Goal: Transaction & Acquisition: Subscribe to service/newsletter

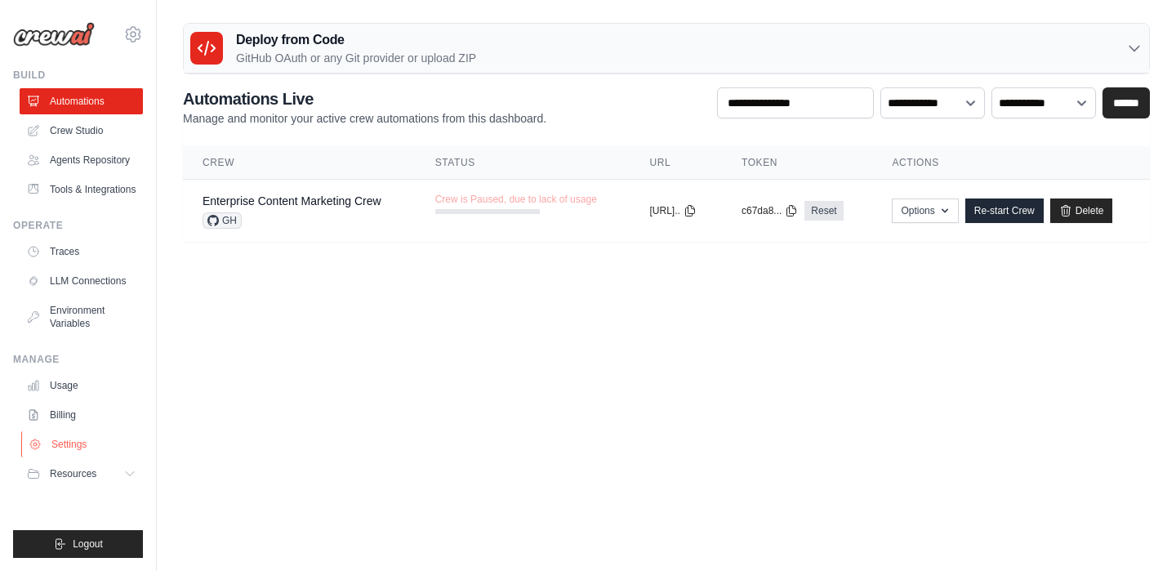
click at [61, 457] on link "Settings" at bounding box center [82, 444] width 123 height 26
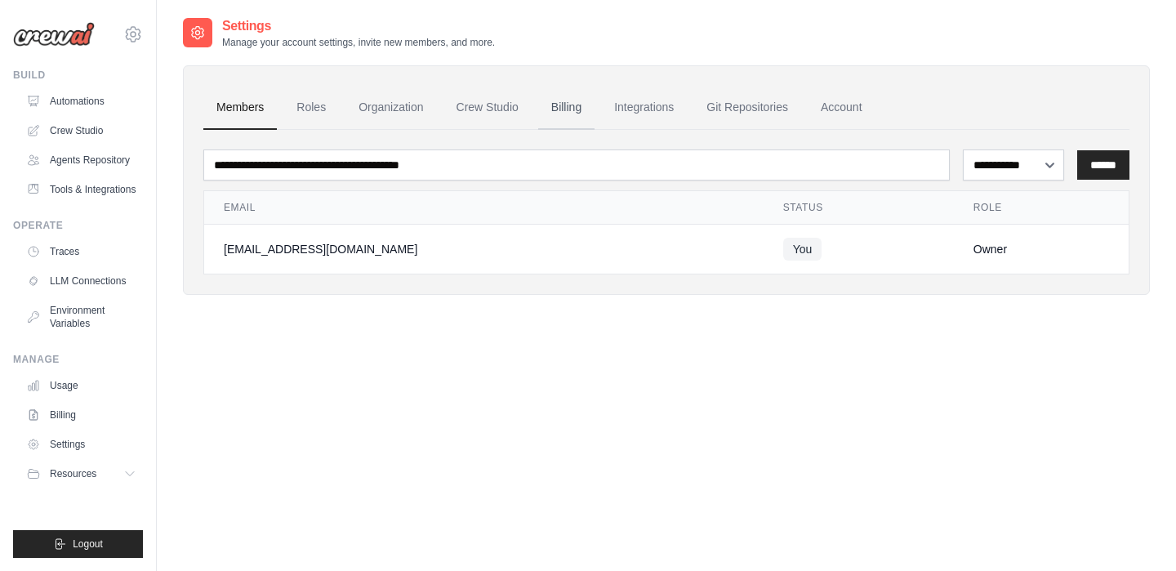
click at [585, 109] on link "Billing" at bounding box center [566, 108] width 56 height 44
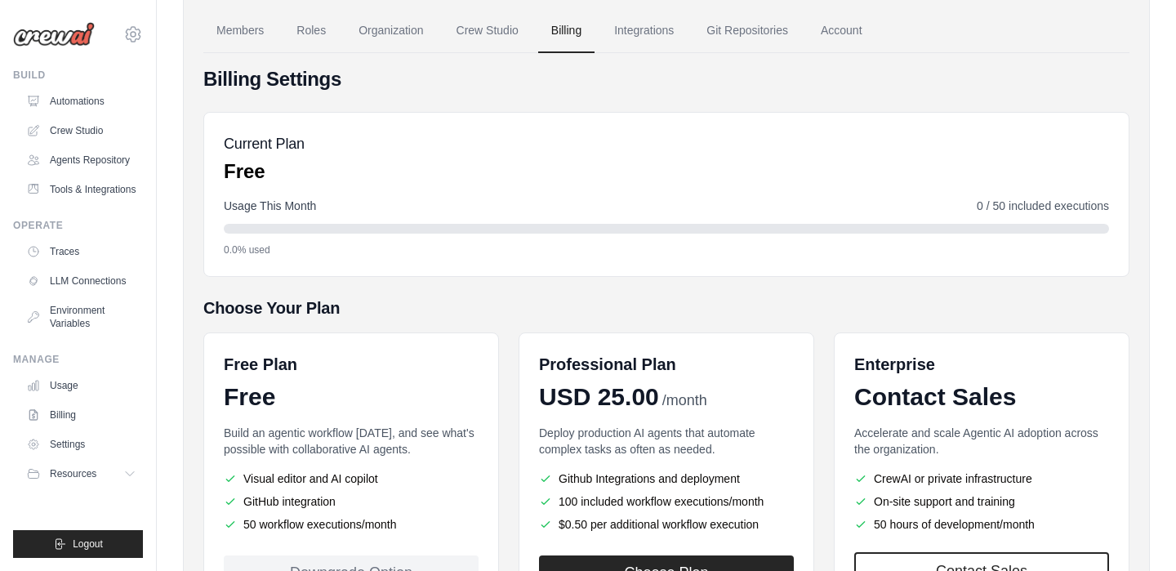
scroll to position [222, 0]
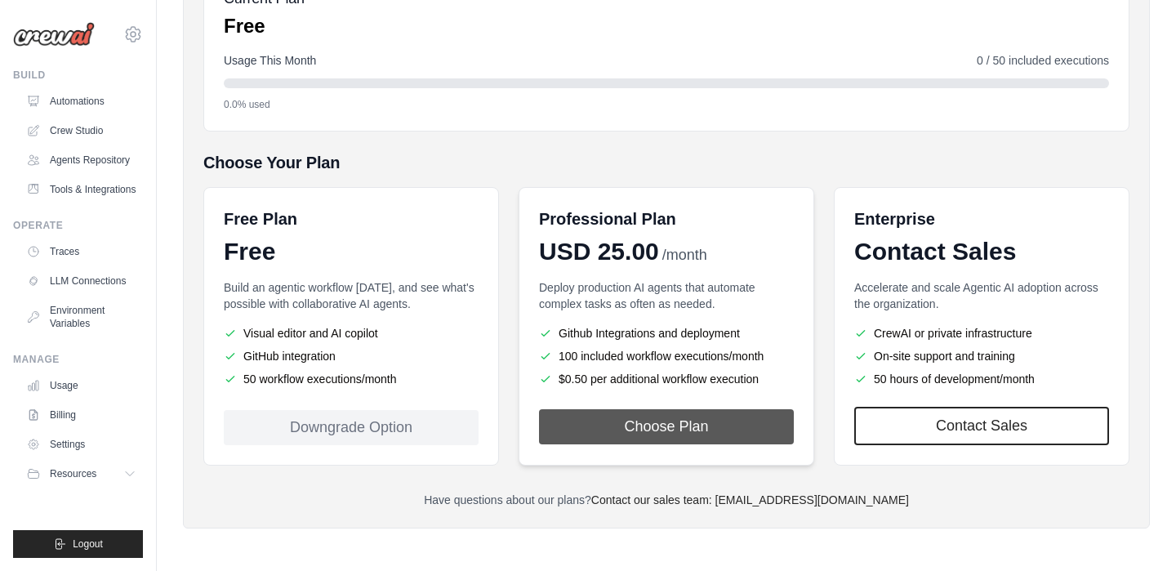
click at [667, 425] on button "Choose Plan" at bounding box center [666, 426] width 255 height 35
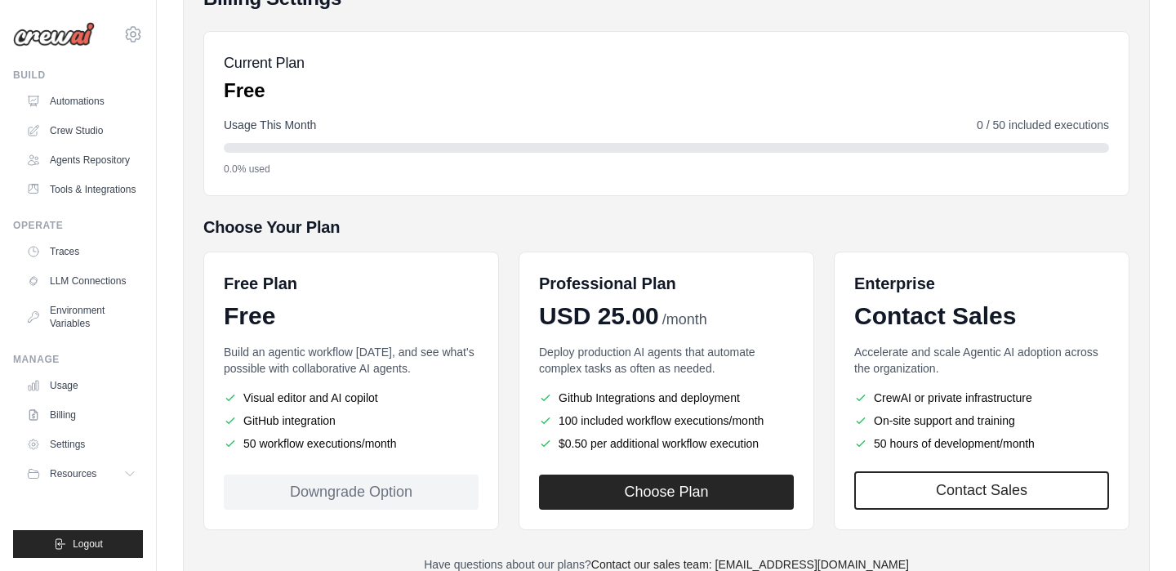
scroll to position [222, 0]
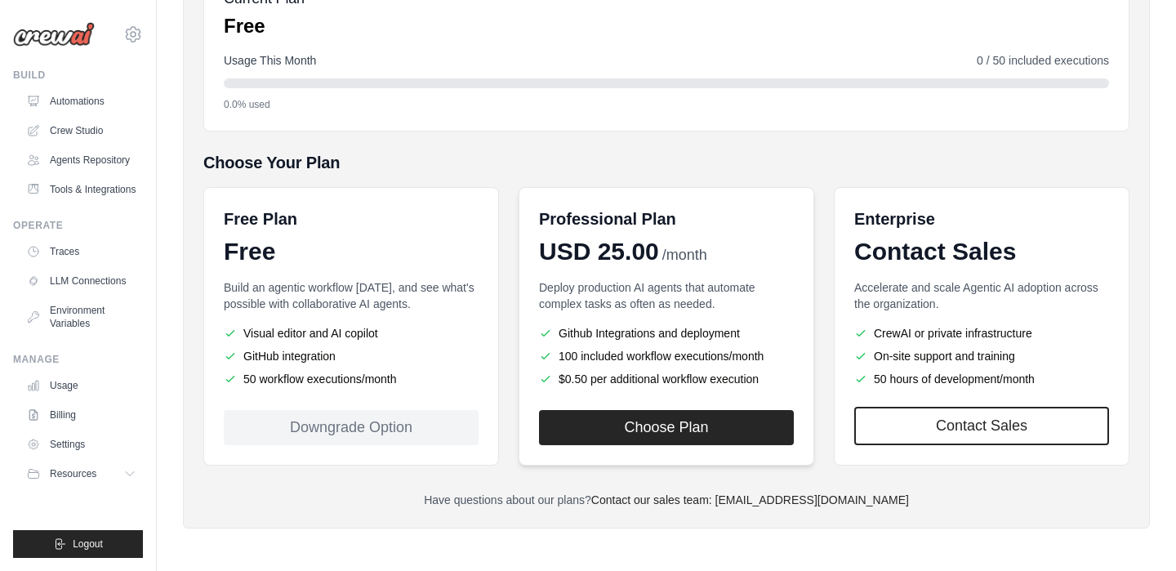
click at [601, 309] on p "Deploy production AI agents that automate complex tasks as often as needed." at bounding box center [666, 295] width 255 height 33
